Goal: Transaction & Acquisition: Purchase product/service

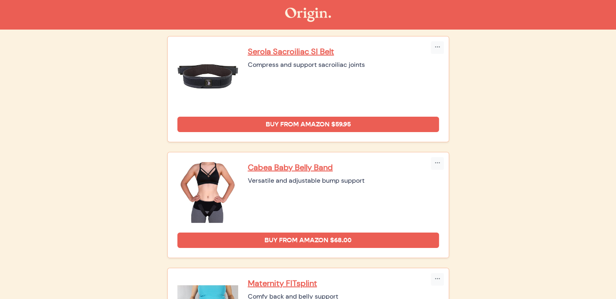
scroll to position [32, 0]
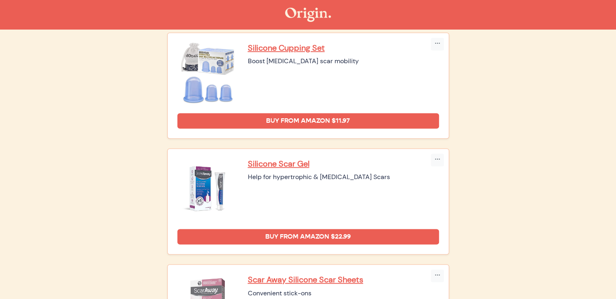
scroll to position [1233, 0]
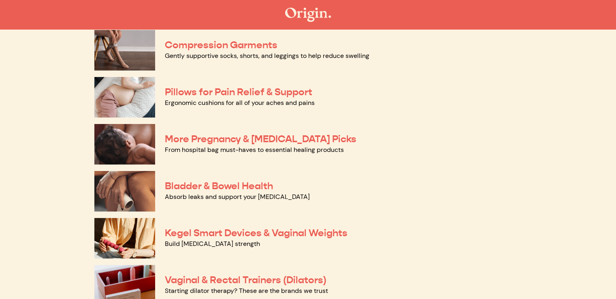
scroll to position [133, 0]
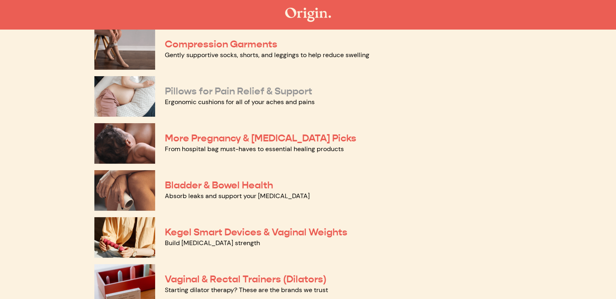
click at [263, 94] on link "Pillows for Pain Relief & Support" at bounding box center [239, 91] width 148 height 12
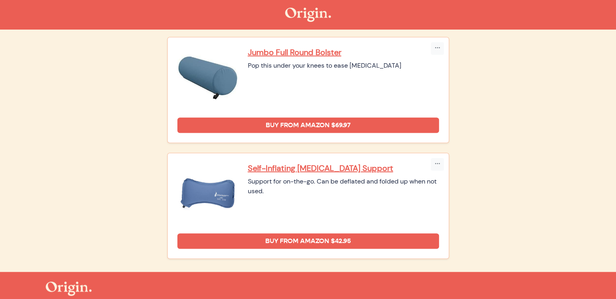
scroll to position [547, 0]
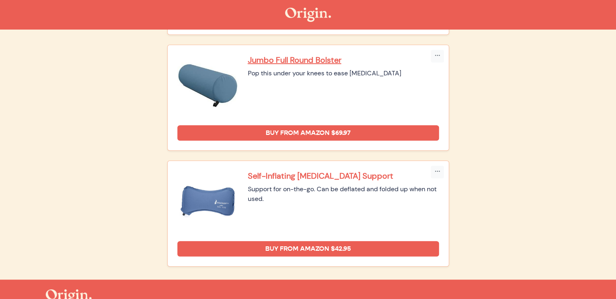
click at [311, 175] on p "Self-Inflating Lumbar Support" at bounding box center [343, 176] width 191 height 11
